Goal: Task Accomplishment & Management: Complete application form

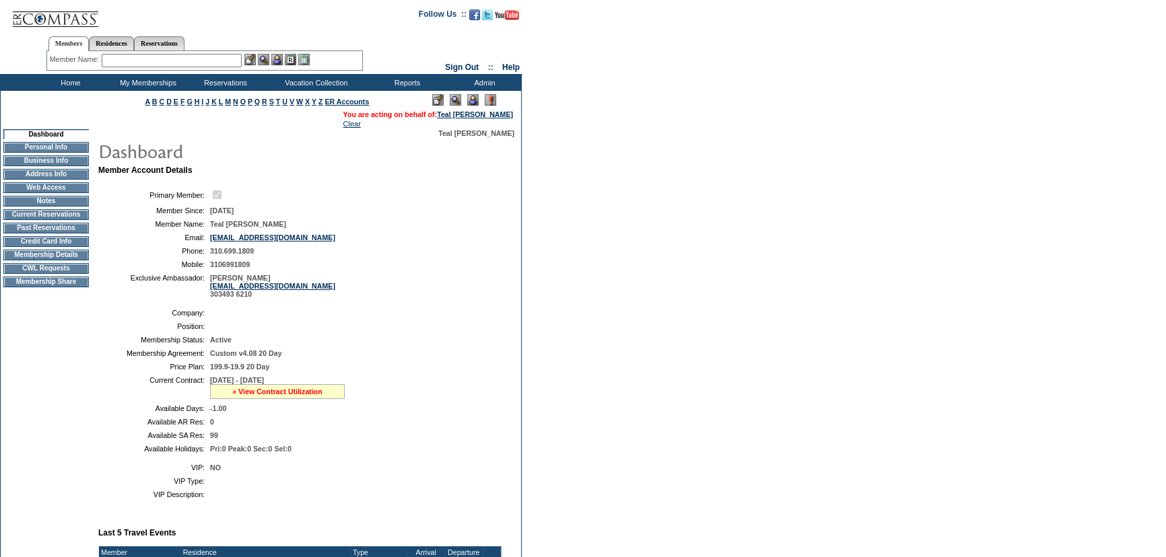
click at [273, 394] on link "» View Contract Utilization" at bounding box center [277, 392] width 90 height 8
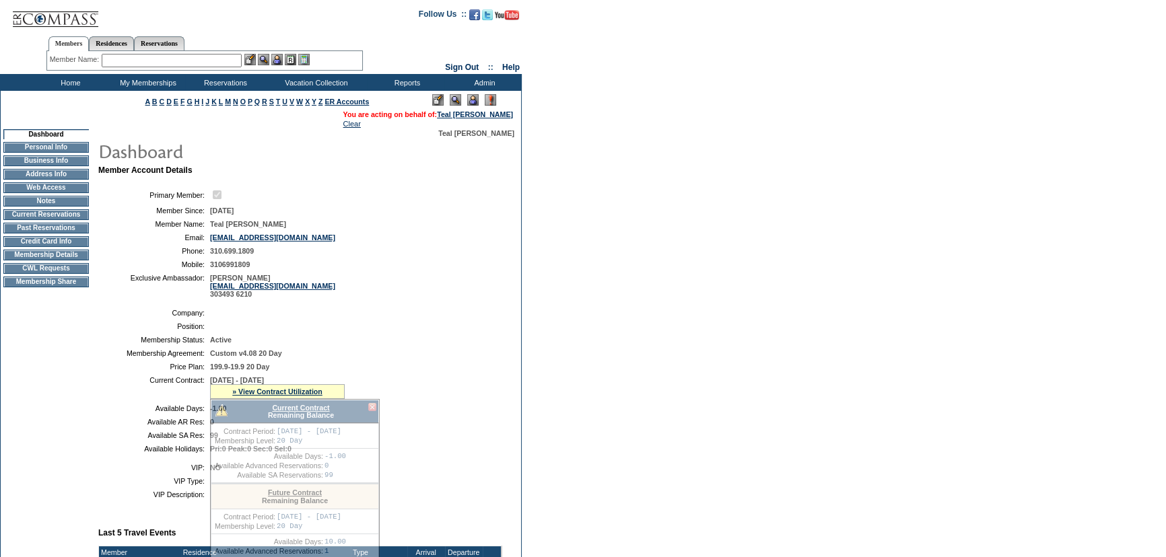
click at [292, 406] on link "Current Contract" at bounding box center [300, 408] width 57 height 8
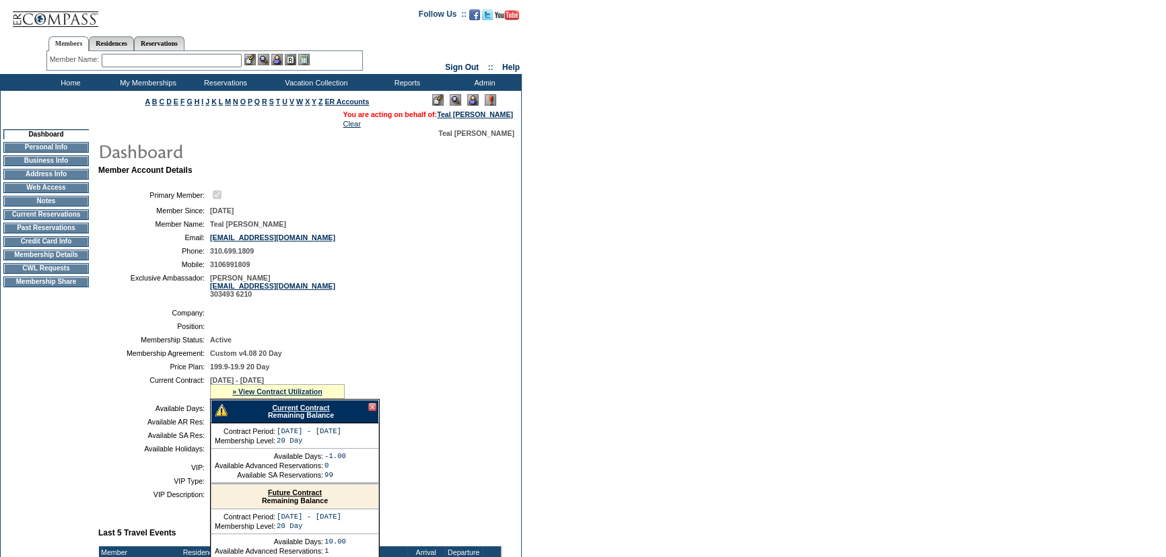
click at [58, 258] on td "Membership Details" at bounding box center [45, 255] width 85 height 11
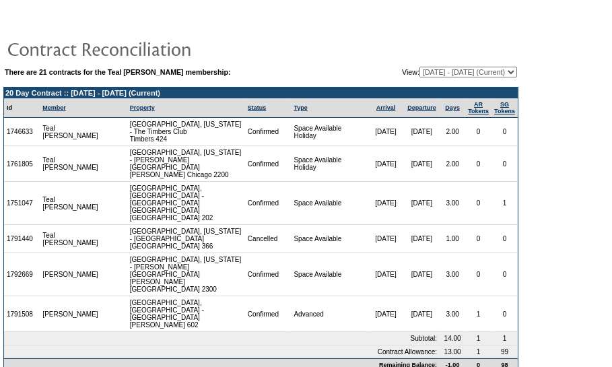
click at [448, 72] on select "10/07/08 - 10/31/09 11/01/09 - 11/30/10 12/01/10 - 11/30/11 12/01/11 - 11/30/12…" at bounding box center [468, 72] width 98 height 11
select select "126504"
click at [419, 67] on select "10/07/08 - 10/31/09 11/01/09 - 11/30/10 12/01/10 - 11/30/11 12/01/11 - 11/30/12…" at bounding box center [468, 72] width 98 height 11
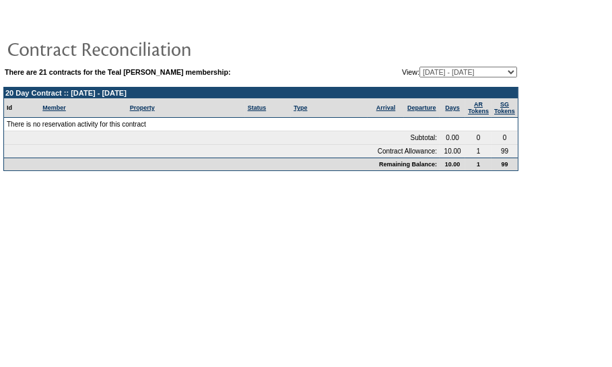
click at [376, 36] on td at bounding box center [260, 48] width 515 height 27
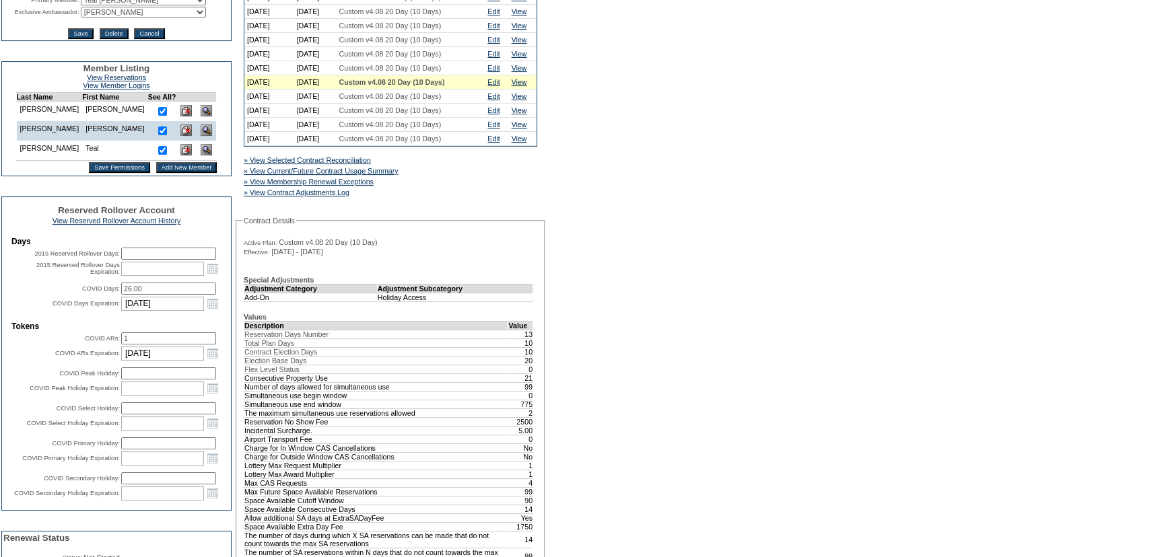
scroll to position [306, 0]
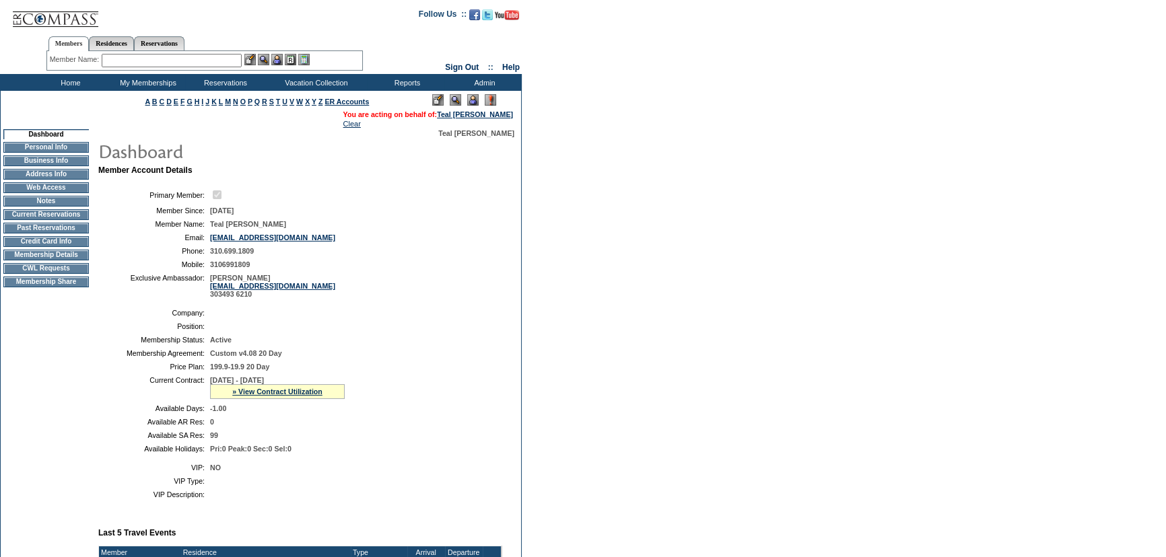
click at [60, 271] on td "CWL Requests" at bounding box center [45, 268] width 85 height 11
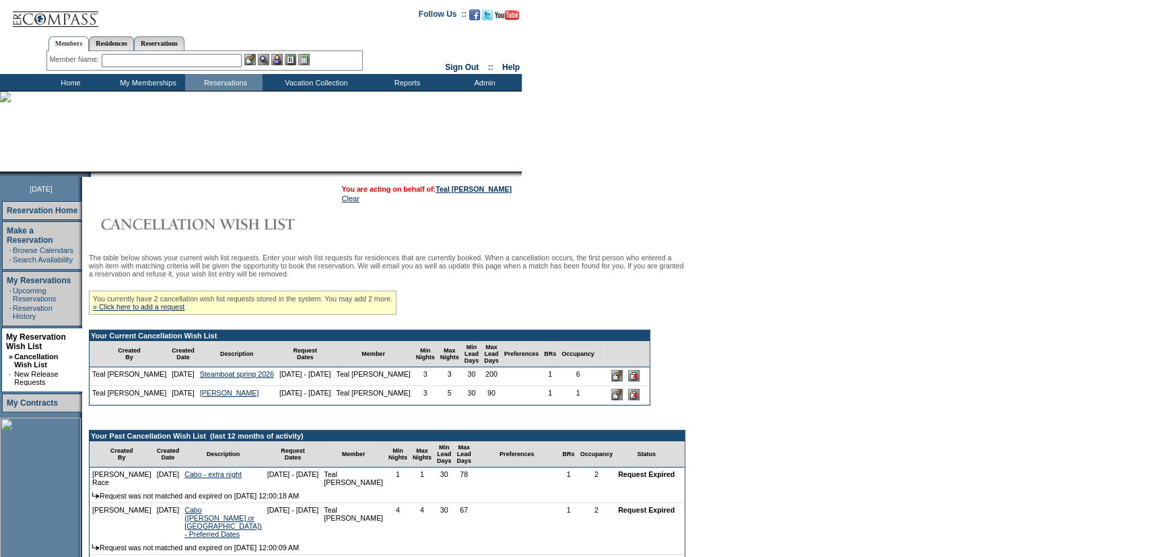
click at [611, 381] on input "image" at bounding box center [616, 375] width 11 height 11
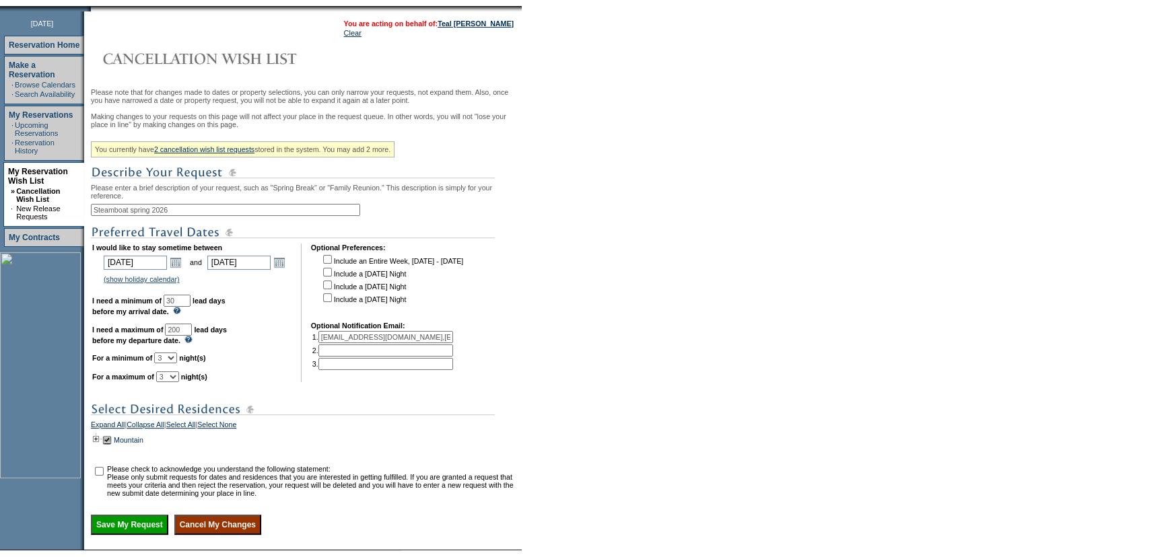
scroll to position [183, 0]
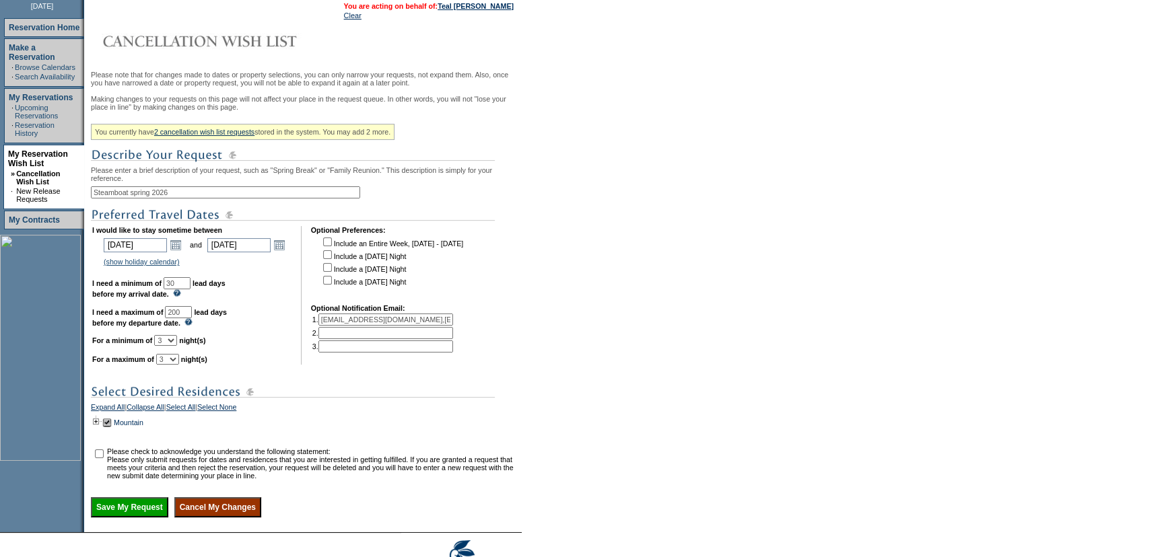
click at [192, 318] on input "200" at bounding box center [178, 312] width 27 height 12
type input "180"
click at [895, 239] on form "Follow Us ::" at bounding box center [583, 209] width 1166 height 784
click at [104, 479] on td at bounding box center [98, 464] width 13 height 32
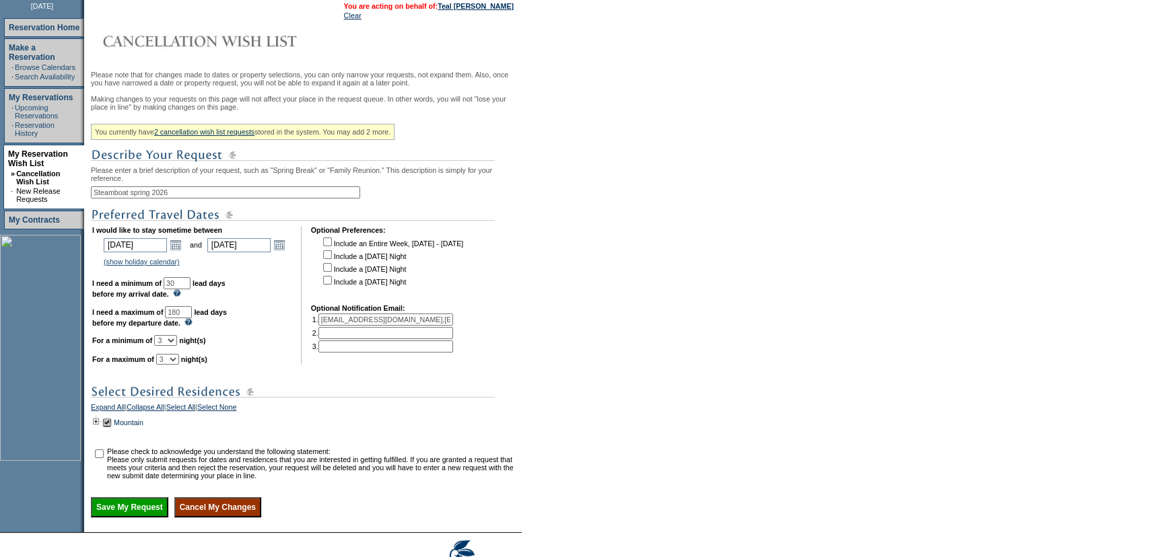
click at [104, 479] on td at bounding box center [98, 464] width 13 height 32
click at [98, 471] on td at bounding box center [98, 464] width 13 height 32
click at [101, 458] on input "checkbox" at bounding box center [99, 454] width 9 height 9
checkbox input "true"
click at [138, 518] on input "Save My Request" at bounding box center [129, 507] width 77 height 20
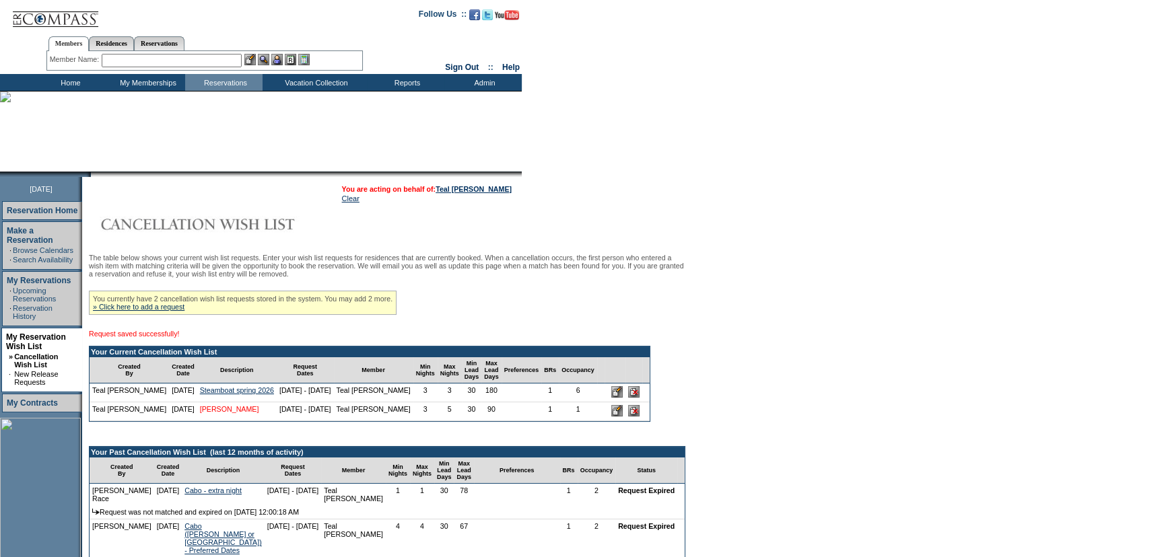
click at [217, 413] on link "Charlie Steamboat" at bounding box center [229, 409] width 59 height 8
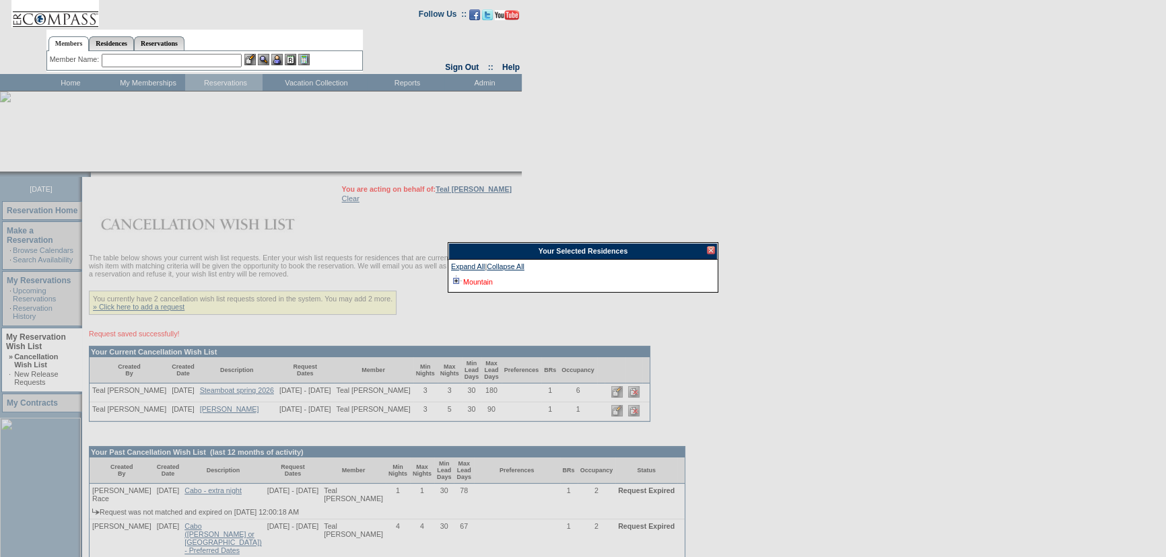
click at [491, 282] on link "Mountain" at bounding box center [478, 282] width 30 height 8
click at [711, 249] on div at bounding box center [711, 250] width 8 height 8
click at [738, 216] on form "Follow Us ::" at bounding box center [583, 431] width 1166 height 863
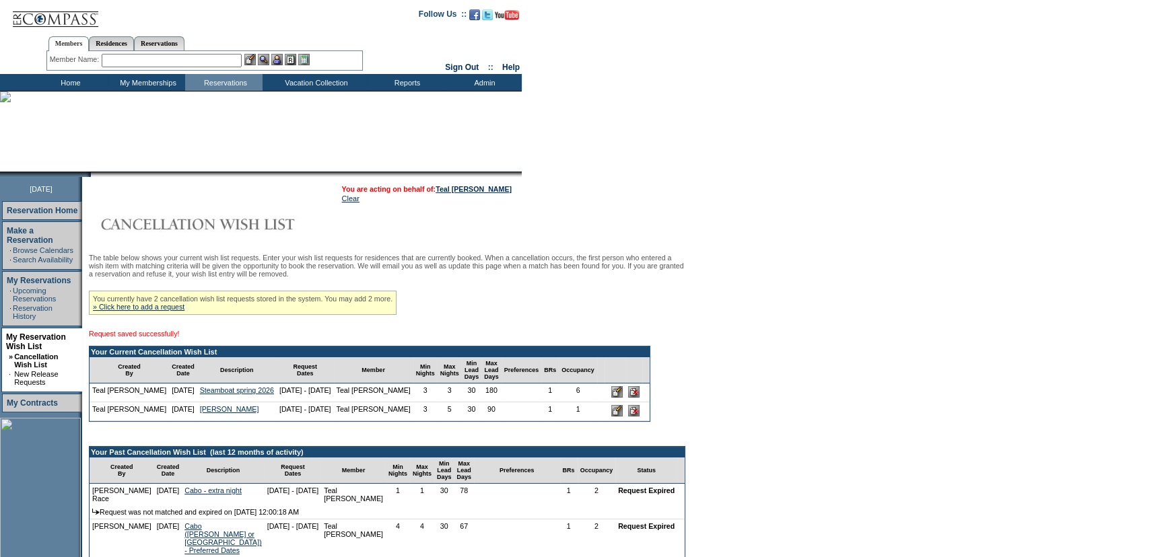
drag, startPoint x: 738, startPoint y: 216, endPoint x: 574, endPoint y: 326, distance: 198.1
click at [734, 222] on form "Follow Us ::" at bounding box center [583, 431] width 1166 height 863
click at [805, 90] on div "Search Availability Browse Calendars Cancellation Wish List Make a Reservation …" at bounding box center [583, 82] width 1166 height 17
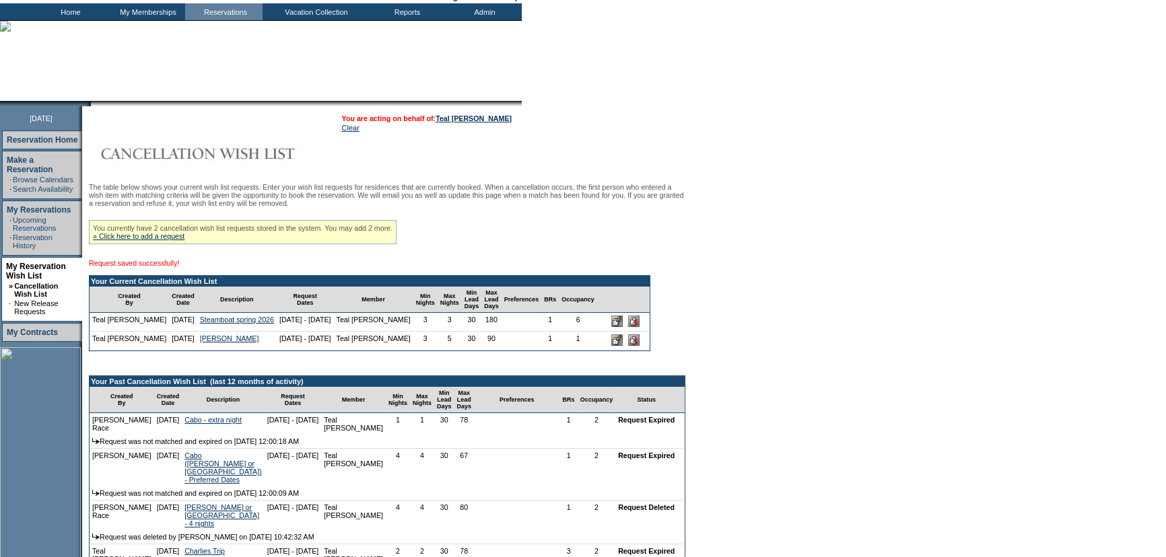
scroll to position [183, 0]
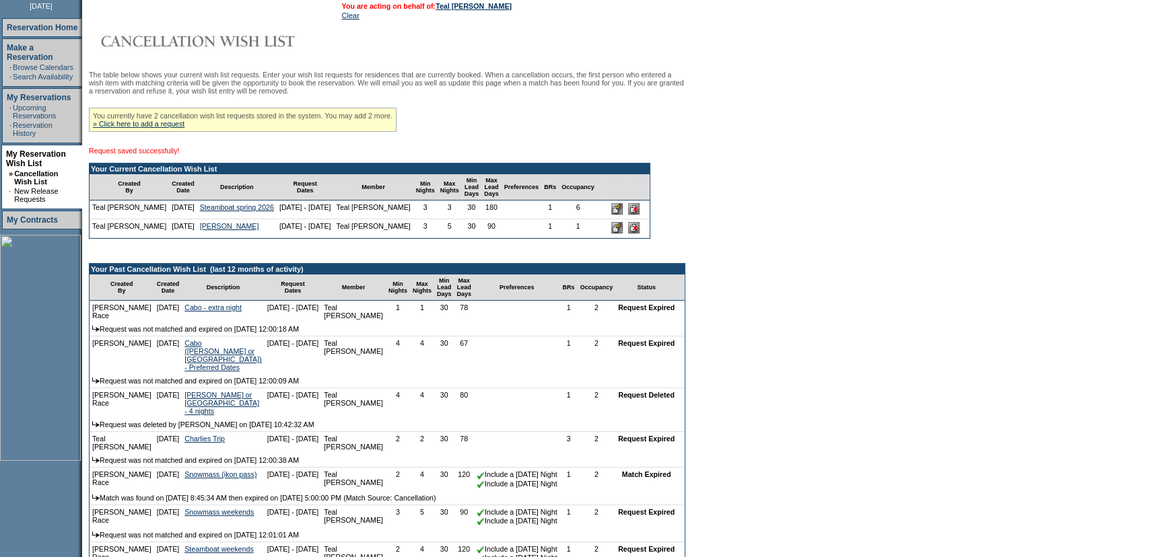
click at [802, 164] on form "Follow Us ::" at bounding box center [583, 248] width 1166 height 863
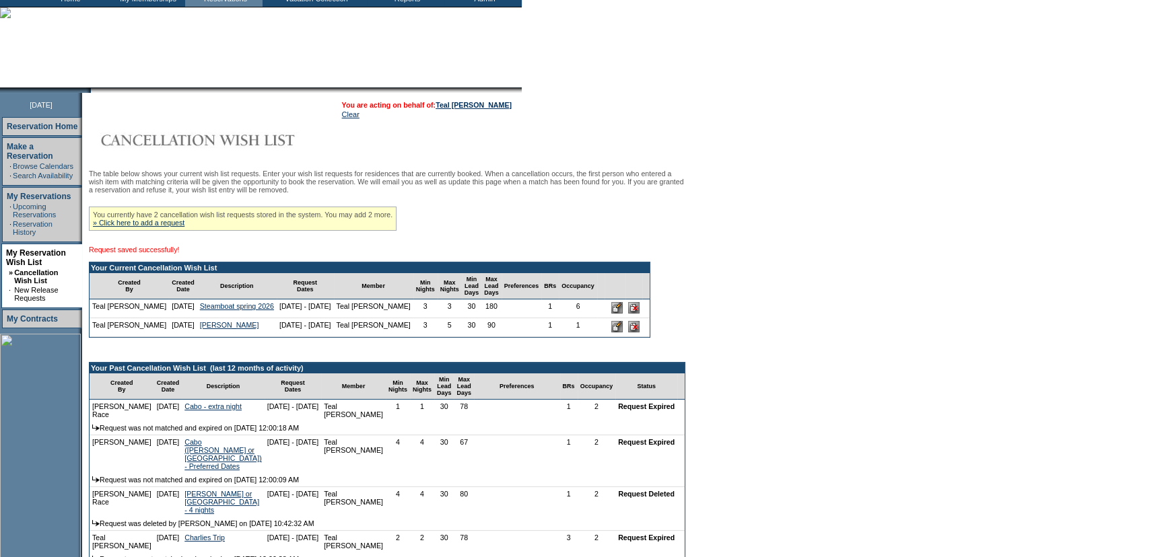
scroll to position [0, 0]
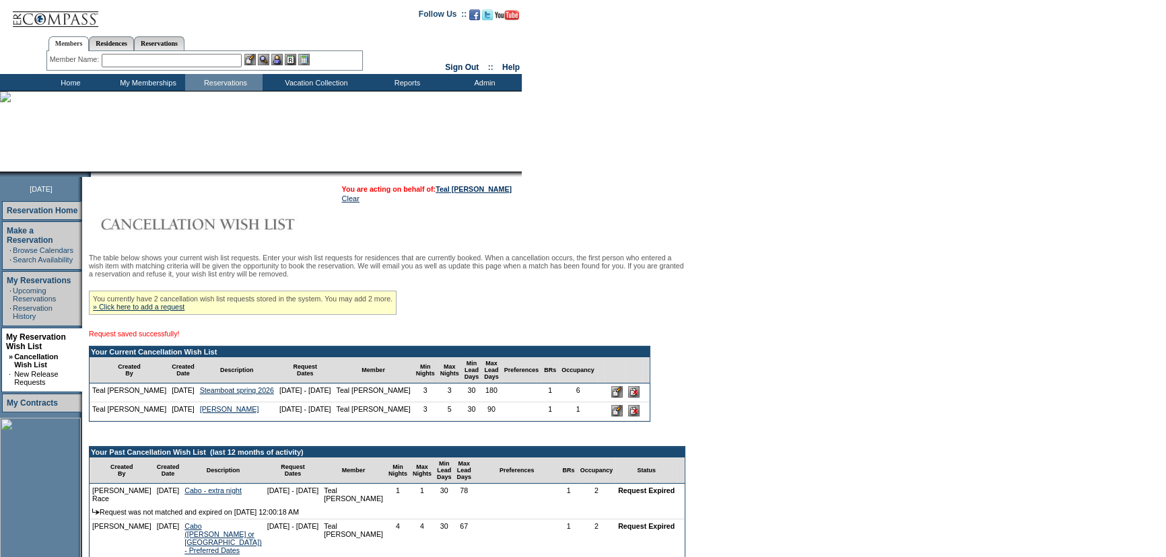
click at [64, 75] on td "Home" at bounding box center [68, 82] width 77 height 17
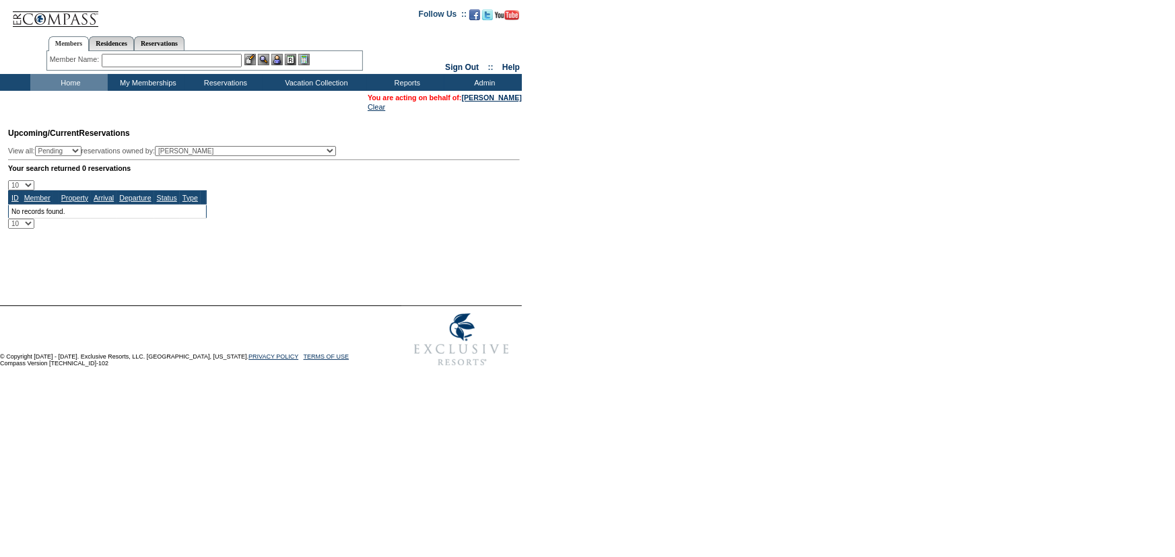
click at [77, 77] on td "Home" at bounding box center [68, 82] width 77 height 17
